Goal: Information Seeking & Learning: Check status

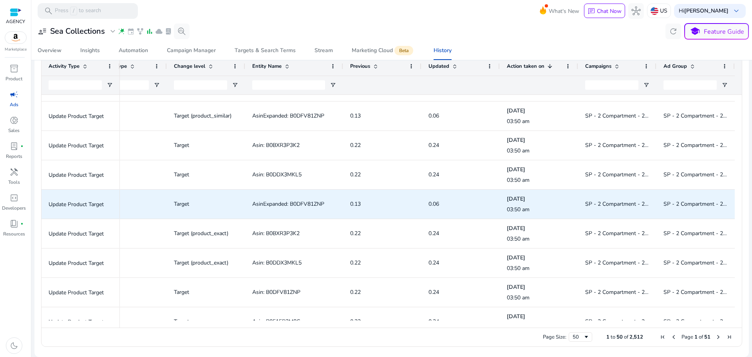
scroll to position [692, 0]
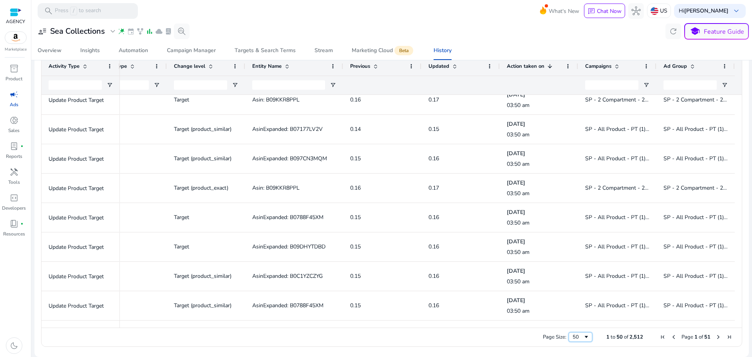
click at [569, 340] on div "50" at bounding box center [581, 336] width 24 height 9
click at [574, 332] on div "Page Size: 50 1 to 50 of 2,512 Page 1 of 51" at bounding box center [392, 337] width 701 height 19
click at [575, 340] on div "50" at bounding box center [578, 336] width 11 height 7
drag, startPoint x: 739, startPoint y: 310, endPoint x: 739, endPoint y: 324, distance: 14.1
click at [739, 324] on ag-grid-angular "1 to 100 of 2,512. Page 1 of 26 Drag here to set row groups Drag here to set co…" at bounding box center [392, 202] width 714 height 298
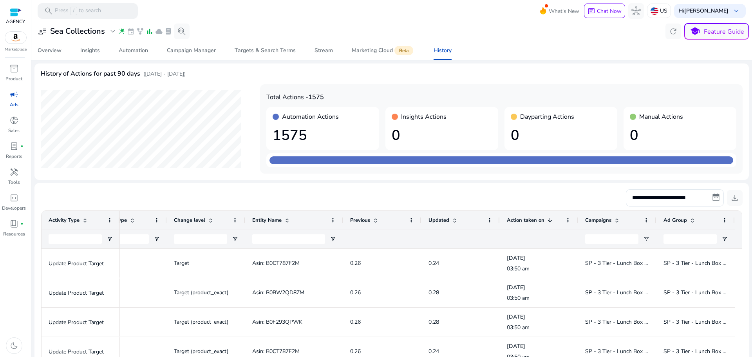
click at [327, 128] on h1 "1575" at bounding box center [323, 135] width 100 height 17
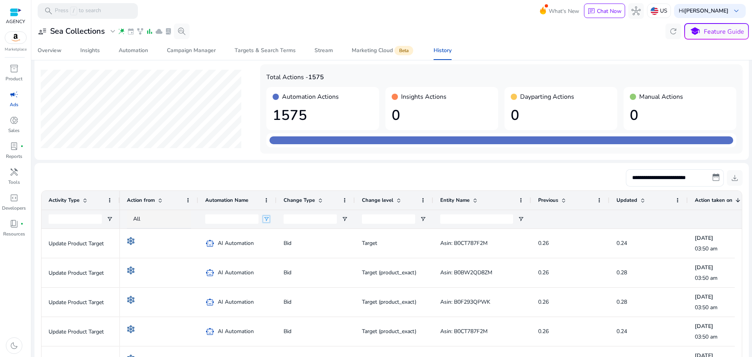
click at [264, 217] on span "Open Filter Menu" at bounding box center [266, 219] width 6 height 6
click at [281, 235] on div "Contains" at bounding box center [295, 234] width 48 height 6
click at [281, 234] on div "Contains" at bounding box center [295, 234] width 48 height 6
click at [249, 223] on input "Automation Name Filter Input" at bounding box center [231, 218] width 53 height 9
click at [140, 219] on span "All" at bounding box center [136, 218] width 7 height 7
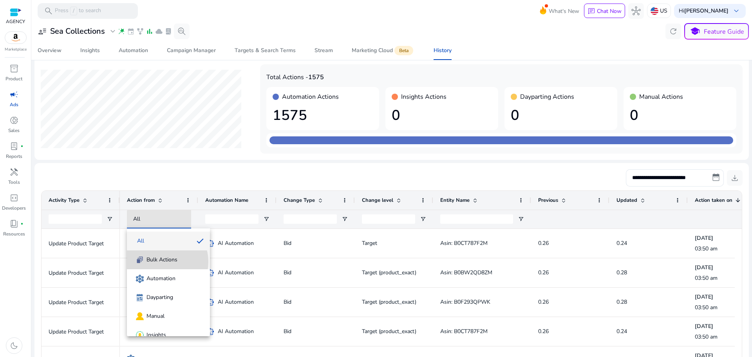
click at [160, 262] on span "Bulk Actions" at bounding box center [162, 260] width 31 height 8
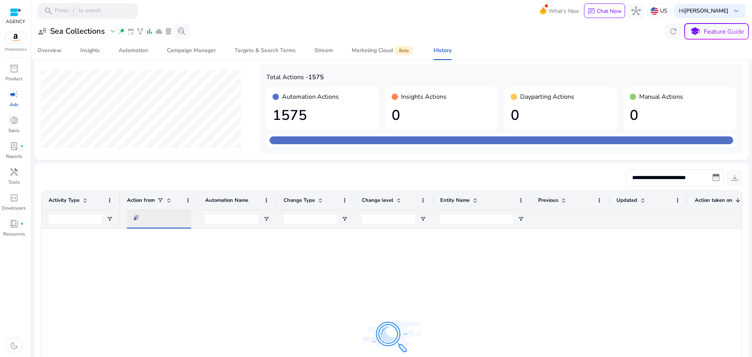
click at [154, 217] on div at bounding box center [166, 219] width 66 height 9
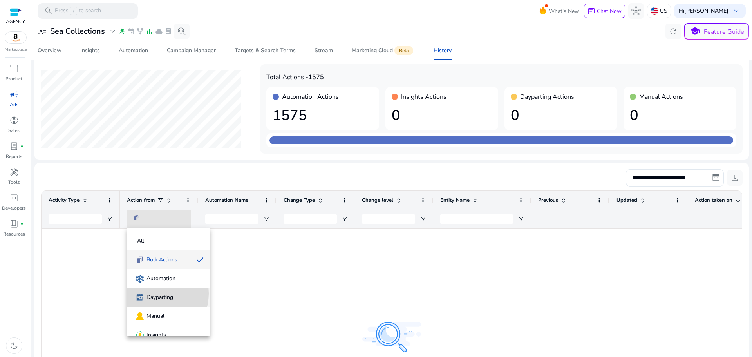
click at [152, 294] on span "Dayparting" at bounding box center [160, 298] width 27 height 8
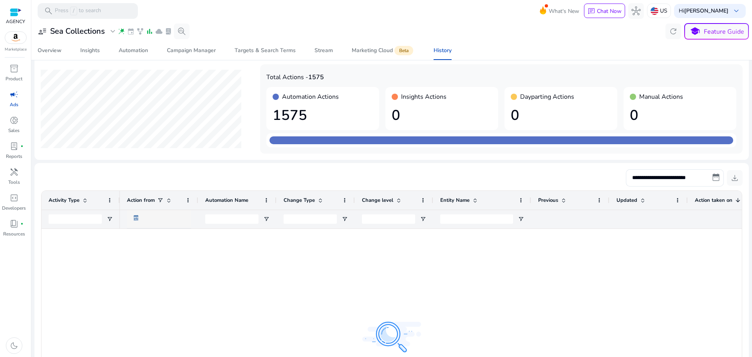
click at [144, 226] on div at bounding box center [168, 219] width 71 height 19
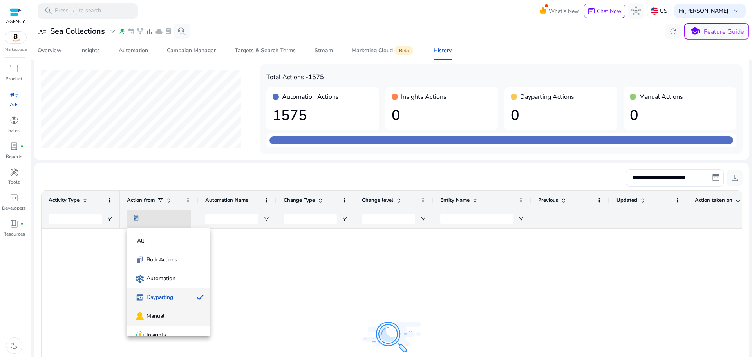
click at [155, 317] on span "Manual" at bounding box center [156, 316] width 18 height 8
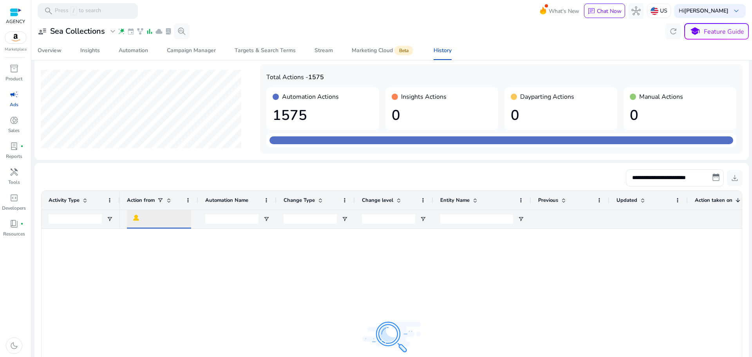
click at [161, 220] on div at bounding box center [166, 219] width 66 height 9
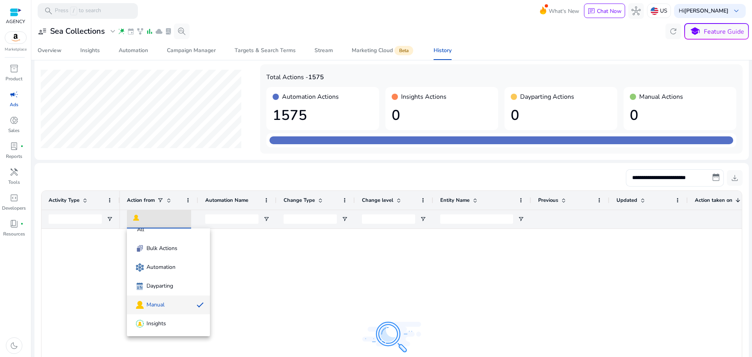
click at [159, 329] on mat-option "Insights" at bounding box center [168, 323] width 83 height 19
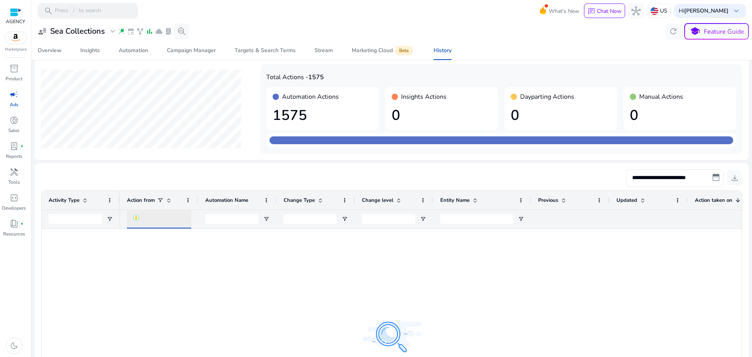
click at [157, 219] on div at bounding box center [166, 219] width 66 height 9
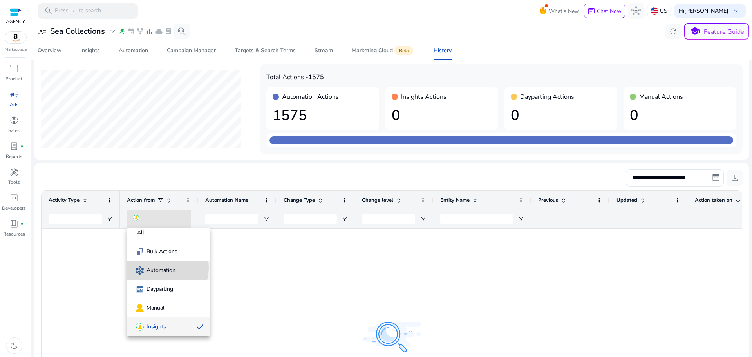
click at [155, 267] on span "Automation" at bounding box center [161, 270] width 29 height 8
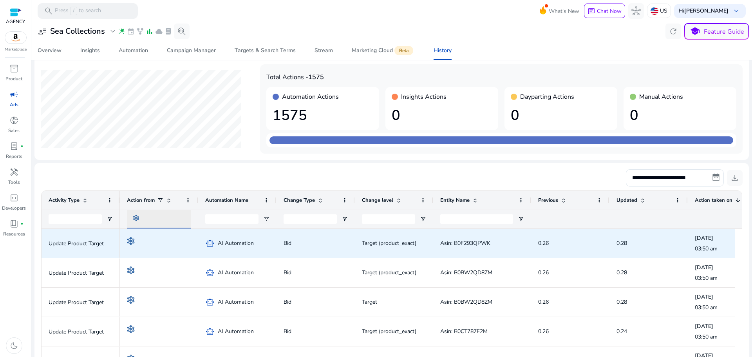
click at [170, 222] on div at bounding box center [166, 219] width 66 height 9
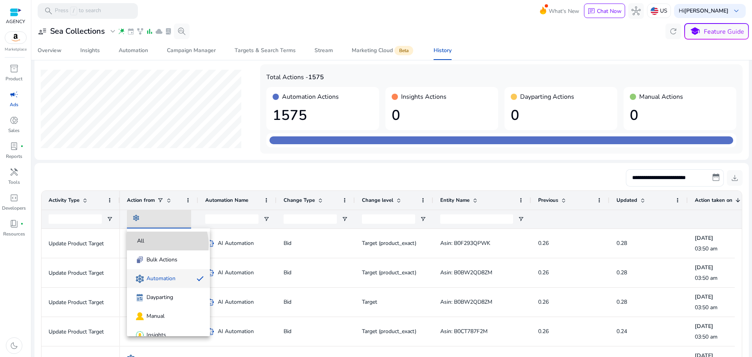
click at [160, 245] on span "All" at bounding box center [168, 241] width 71 height 8
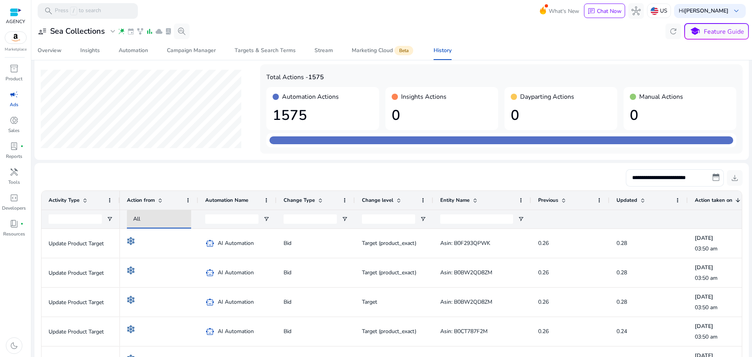
click at [263, 183] on div "**********" at bounding box center [392, 177] width 702 height 17
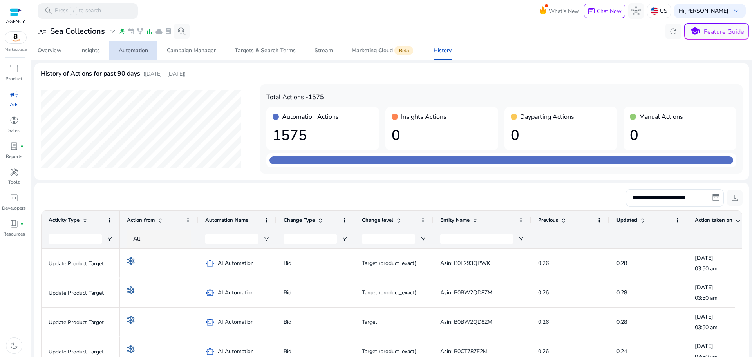
click at [121, 53] on div "Automation" at bounding box center [133, 50] width 29 height 5
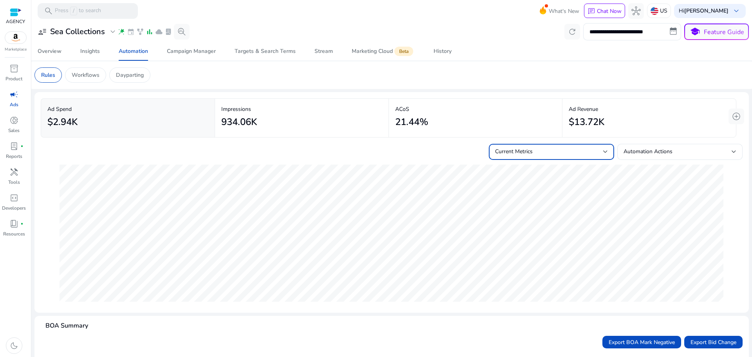
click at [565, 156] on div "Current Metrics" at bounding box center [549, 151] width 108 height 9
click at [560, 189] on span "Current Metrics + Forecast" at bounding box center [548, 191] width 113 height 9
click at [664, 152] on span "Automation Actions" at bounding box center [648, 151] width 49 height 7
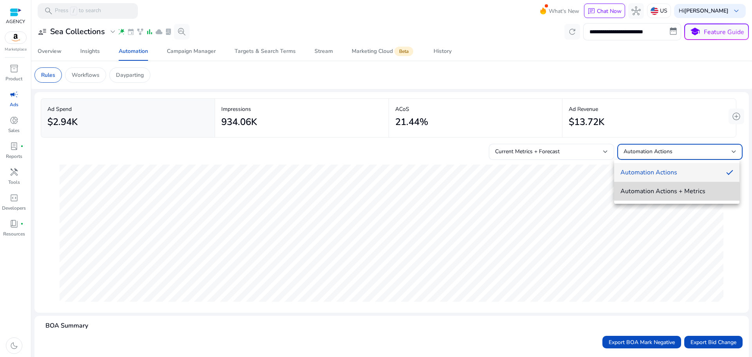
click at [635, 196] on mat-option "Automation Actions + Metrics" at bounding box center [676, 191] width 125 height 19
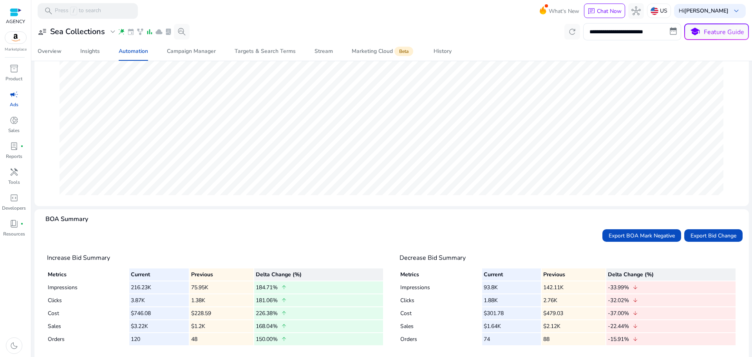
scroll to position [121, 0]
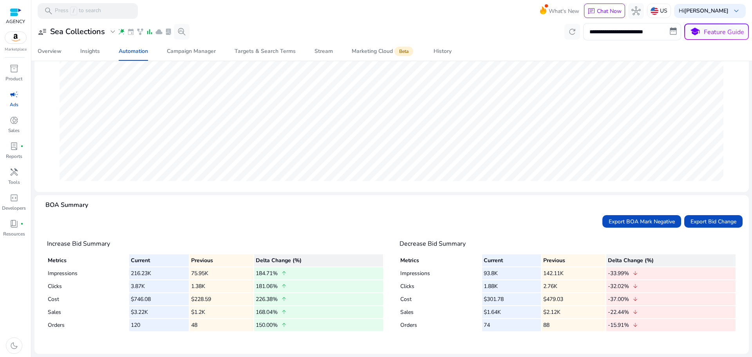
drag, startPoint x: 129, startPoint y: 272, endPoint x: 176, endPoint y: 270, distance: 46.7
click at [176, 270] on td "216.23K" at bounding box center [159, 273] width 60 height 12
drag, startPoint x: 193, startPoint y: 270, endPoint x: 216, endPoint y: 272, distance: 23.2
click at [216, 272] on td "75.95K" at bounding box center [222, 273] width 64 height 12
drag, startPoint x: 121, startPoint y: 276, endPoint x: 154, endPoint y: 275, distance: 32.9
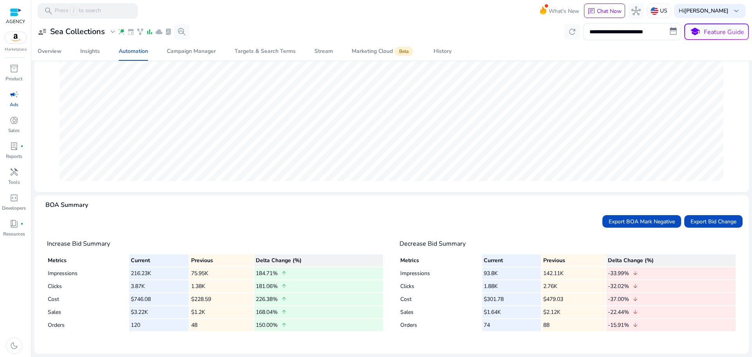
click at [154, 275] on tr "Impressions 216.23K 75.95K 184.71% arrow_upward" at bounding box center [215, 273] width 335 height 12
click at [225, 287] on table "Metrics Current Previous Delta Change (%) Impressions 216.23K 75.95K 184.71% ar…" at bounding box center [215, 293] width 337 height 78
drag, startPoint x: 131, startPoint y: 290, endPoint x: 174, endPoint y: 286, distance: 43.3
click at [174, 286] on td "3.87K" at bounding box center [159, 286] width 60 height 12
drag, startPoint x: 195, startPoint y: 295, endPoint x: 208, endPoint y: 296, distance: 13.3
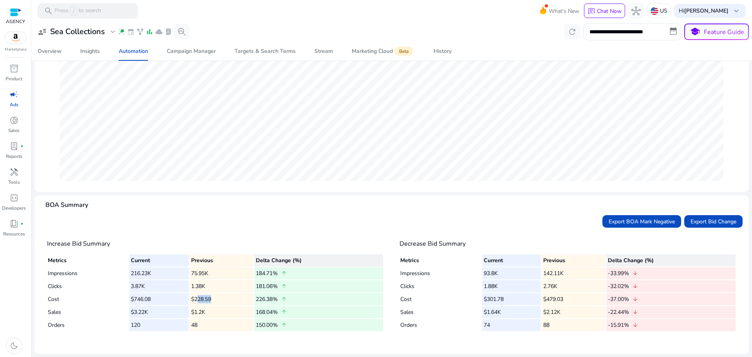
click at [208, 296] on td "$228.59" at bounding box center [222, 299] width 64 height 12
drag, startPoint x: 185, startPoint y: 297, endPoint x: 212, endPoint y: 299, distance: 27.1
click at [212, 299] on tr "Cost $746.08 $228.59 226.38% arrow_upward" at bounding box center [215, 299] width 335 height 12
drag, startPoint x: 126, startPoint y: 298, endPoint x: 155, endPoint y: 298, distance: 29.4
click at [155, 298] on tr "Cost $746.08 $228.59 226.38% arrow_upward" at bounding box center [215, 299] width 335 height 12
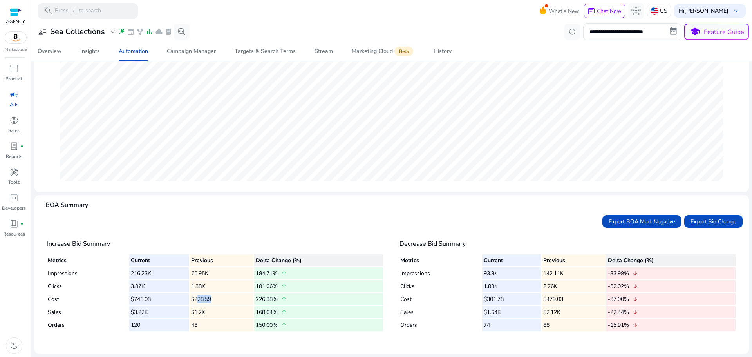
drag, startPoint x: 186, startPoint y: 314, endPoint x: 216, endPoint y: 315, distance: 29.8
click at [216, 315] on tr "Sales $3.22K $1.2K 168.04% arrow_upward" at bounding box center [215, 312] width 335 height 12
click at [146, 312] on tr "Sales $3.22K $1.2K 168.04% arrow_upward" at bounding box center [215, 312] width 335 height 12
click at [210, 325] on td "48" at bounding box center [222, 325] width 64 height 12
drag, startPoint x: 141, startPoint y: 325, endPoint x: 598, endPoint y: 333, distance: 457.4
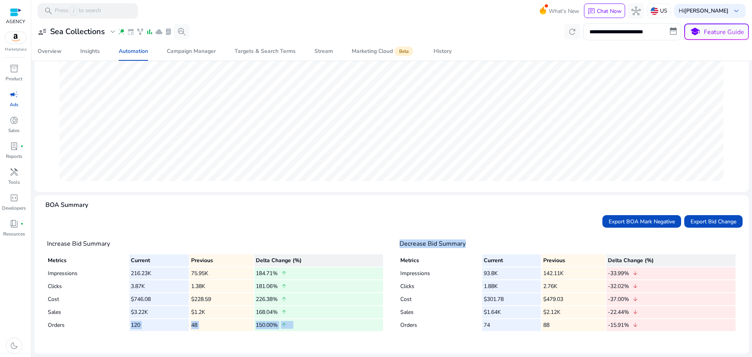
click at [598, 333] on div "Increase Bid Summary Metrics Current Previous Delta Change (%) Impressions 216.…" at bounding box center [392, 289] width 702 height 117
click at [589, 344] on mat-card "Decrease Bid Summary Metrics Current Previous Delta Change (%) Impressions 93.8…" at bounding box center [568, 289] width 350 height 117
click at [711, 225] on span "Export Bid Change" at bounding box center [714, 221] width 46 height 8
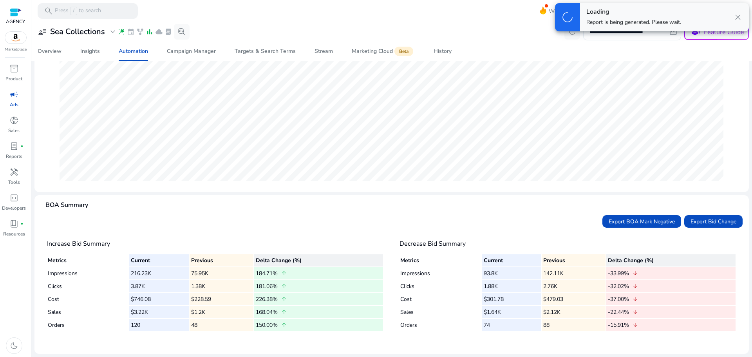
click at [738, 14] on span "close" at bounding box center [738, 17] width 9 height 9
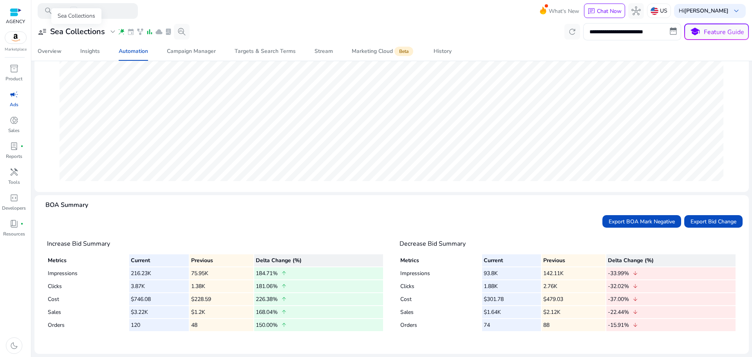
click at [79, 29] on h3 "Sea Collections" at bounding box center [77, 31] width 55 height 9
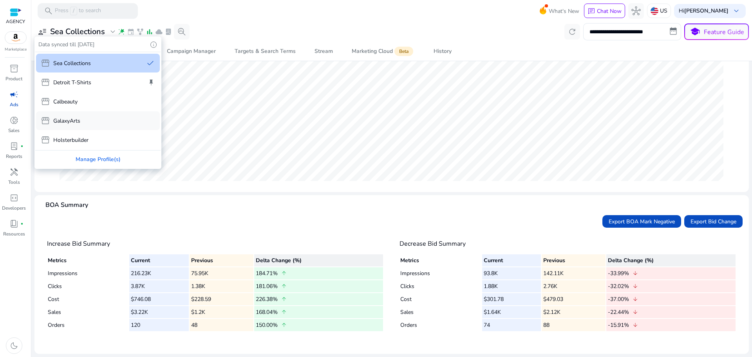
click at [91, 120] on div "storefront GalaxyArts" at bounding box center [98, 120] width 124 height 19
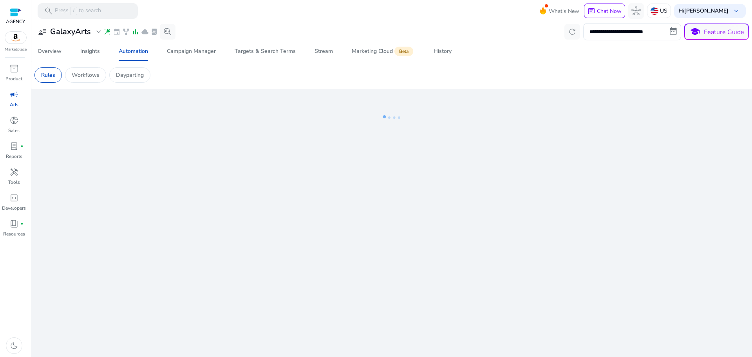
scroll to position [0, 0]
click at [434, 52] on div "History" at bounding box center [443, 51] width 18 height 5
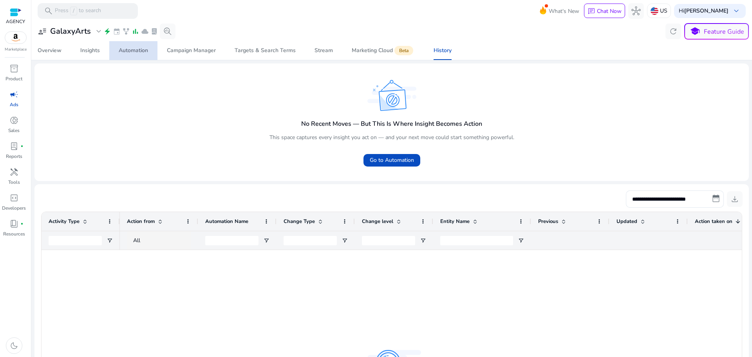
click at [126, 48] on div "Automation" at bounding box center [133, 50] width 29 height 5
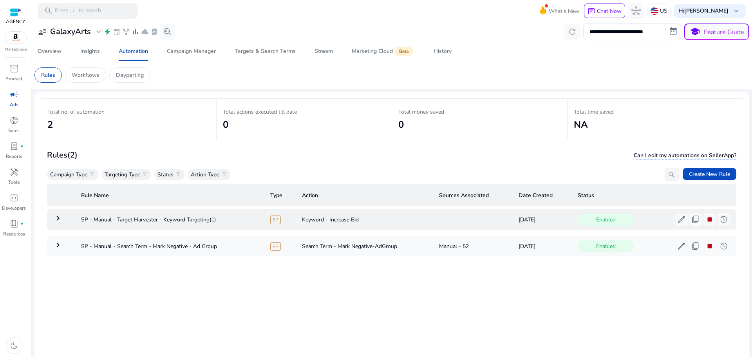
click at [58, 217] on mat-icon "keyboard_arrow_right" at bounding box center [57, 218] width 9 height 9
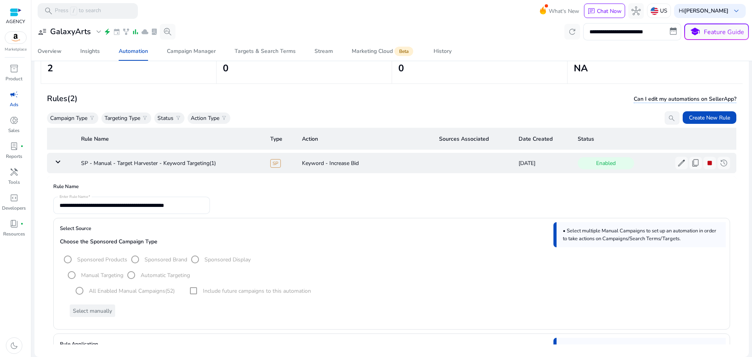
click at [58, 162] on mat-icon "keyboard_arrow_down" at bounding box center [57, 161] width 9 height 9
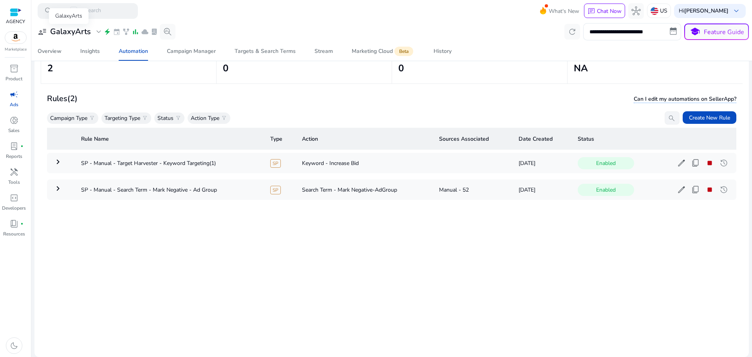
click at [76, 34] on h3 "GalaxyArts" at bounding box center [70, 31] width 41 height 9
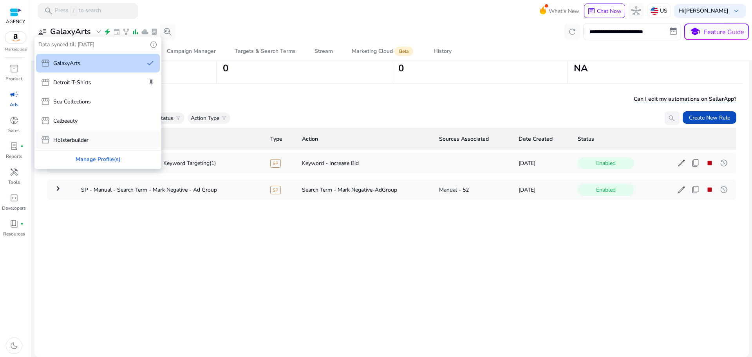
click at [90, 143] on div "storefront Holsterbuilder" at bounding box center [98, 139] width 124 height 19
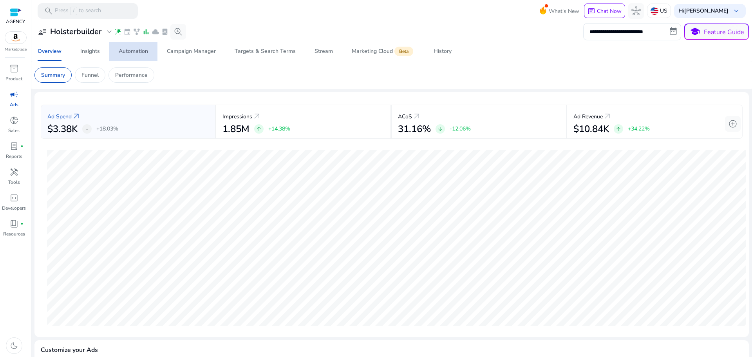
click at [137, 53] on div "Automation" at bounding box center [133, 51] width 29 height 5
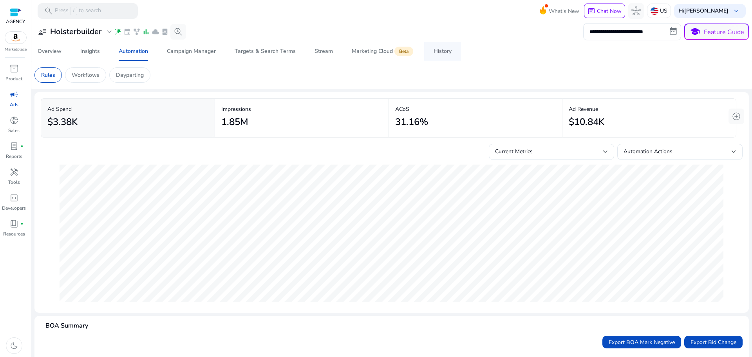
click at [442, 56] on span "History" at bounding box center [443, 51] width 18 height 19
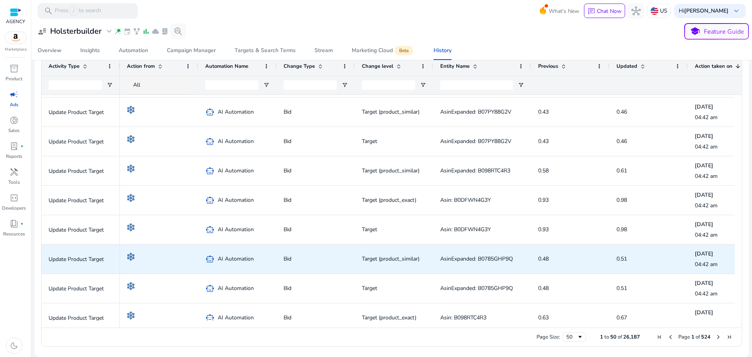
scroll to position [157, 0]
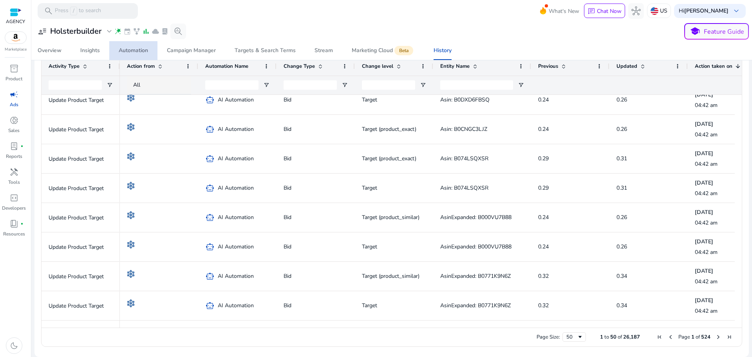
click at [147, 48] on div "Automation" at bounding box center [133, 50] width 29 height 5
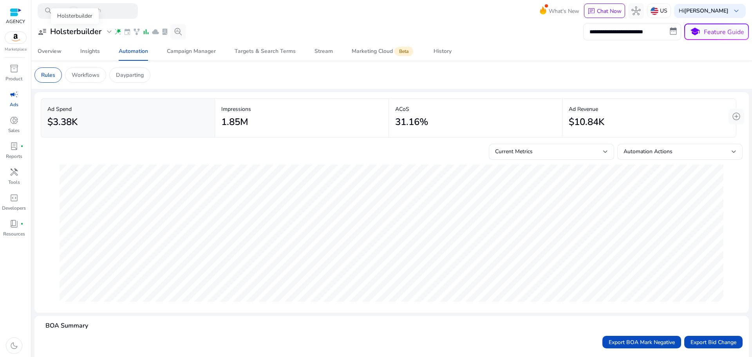
click at [84, 32] on h3 "Holsterbuilder" at bounding box center [75, 31] width 51 height 9
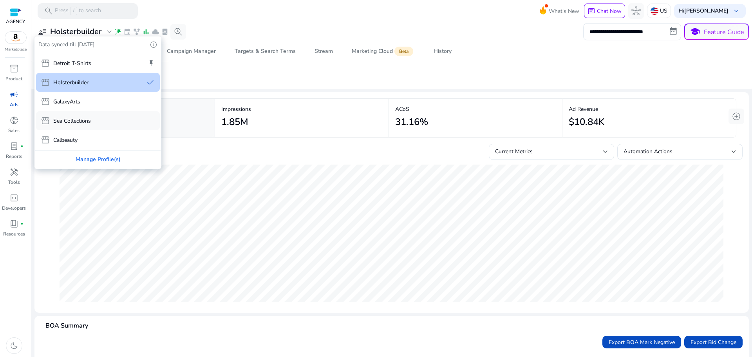
click at [88, 127] on div "storefront Sea Collections" at bounding box center [98, 120] width 124 height 19
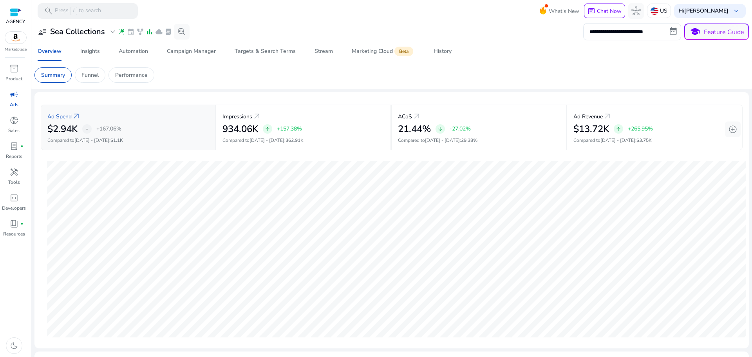
click at [73, 116] on span "arrow_outward" at bounding box center [76, 116] width 9 height 9
click at [74, 112] on span "arrow_outward" at bounding box center [76, 116] width 9 height 9
